Goal: Information Seeking & Learning: Find specific fact

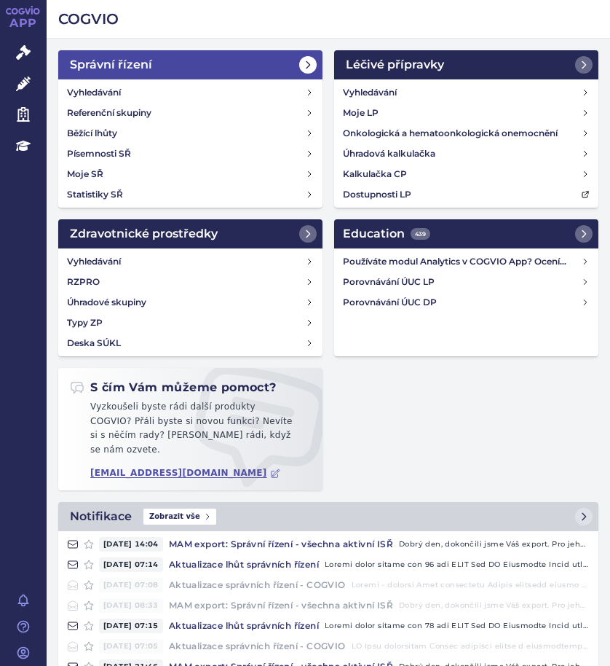
click at [204, 58] on link "Správní řízení" at bounding box center [190, 64] width 264 height 29
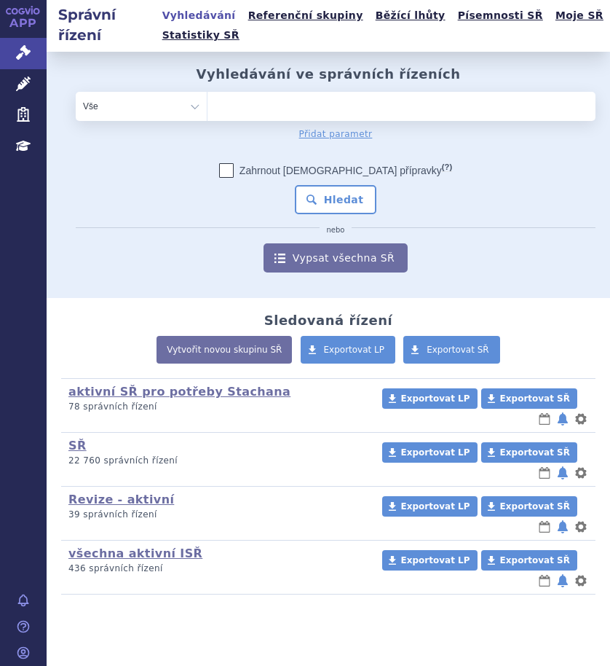
click at [272, 106] on ul at bounding box center [396, 103] width 377 height 23
click at [208, 106] on select at bounding box center [207, 105] width 1 height 29
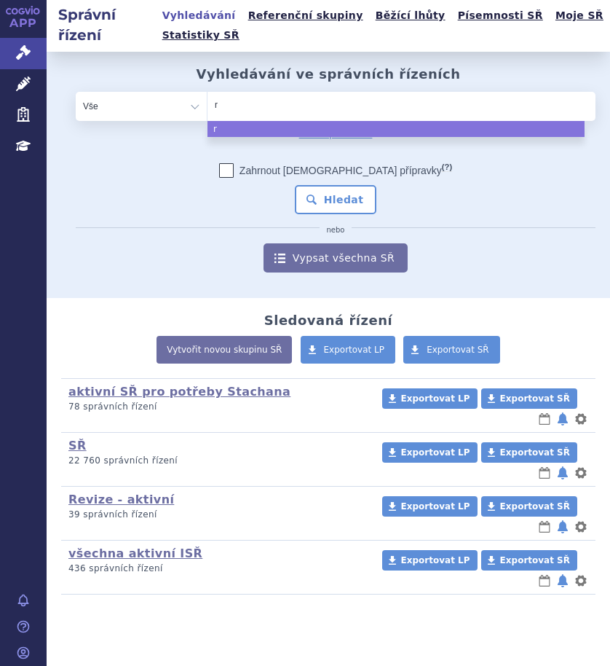
type input "ry"
type input "ryb"
type input "rybr"
type input "rybrev"
type input "rybreva"
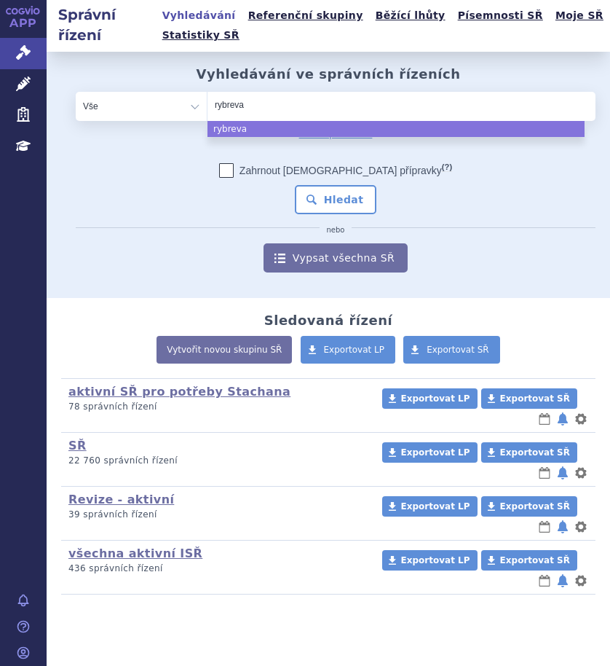
type input "rybrevan"
type input "rybrevant"
select select "rybrevant"
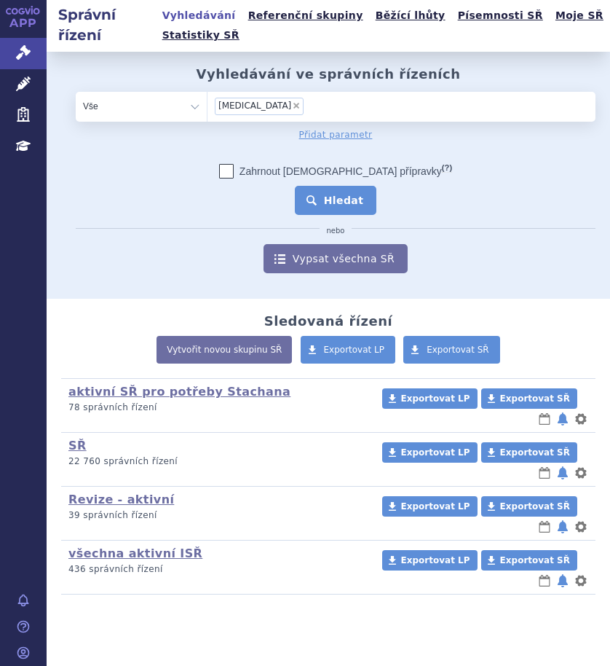
click at [324, 194] on button "Hledat" at bounding box center [336, 200] width 82 height 29
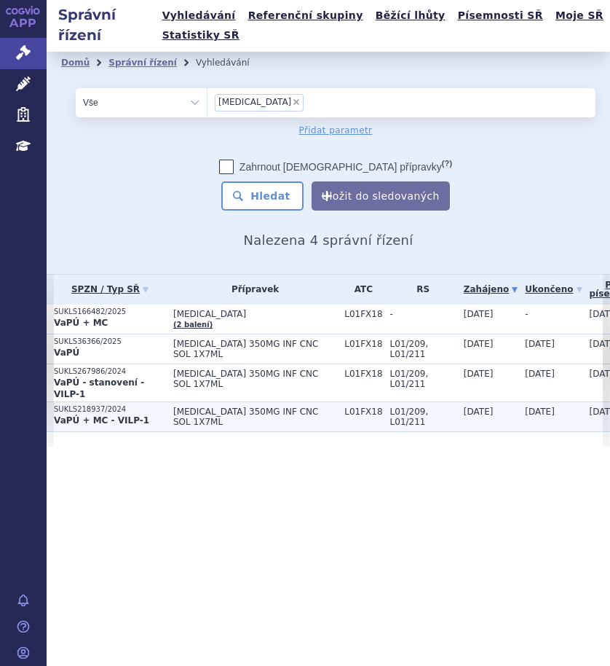
click at [135, 404] on p "SUKLS218937/2024" at bounding box center [110, 409] width 112 height 10
